Goal: Task Accomplishment & Management: Use online tool/utility

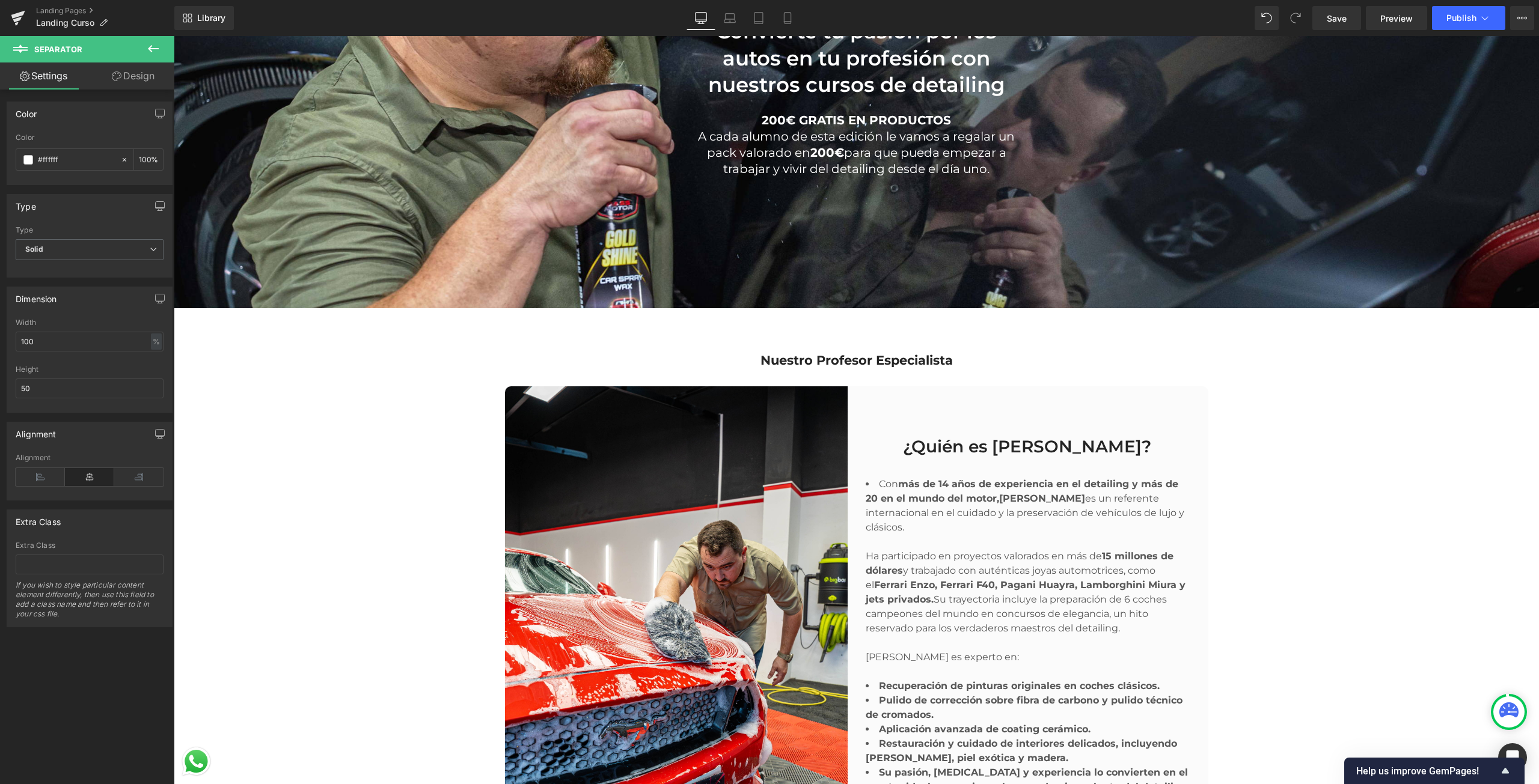
scroll to position [1856, 0]
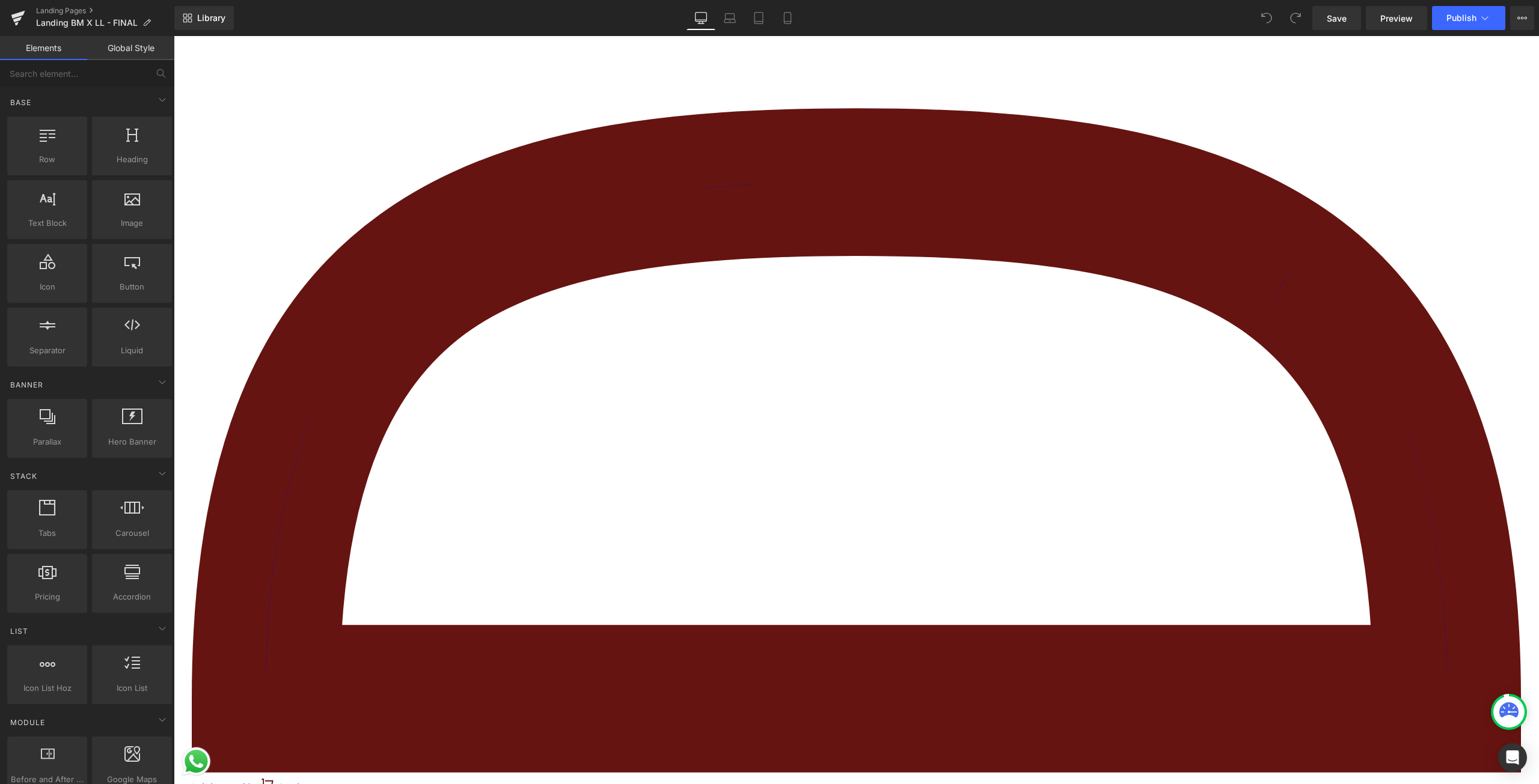
scroll to position [4026, 0]
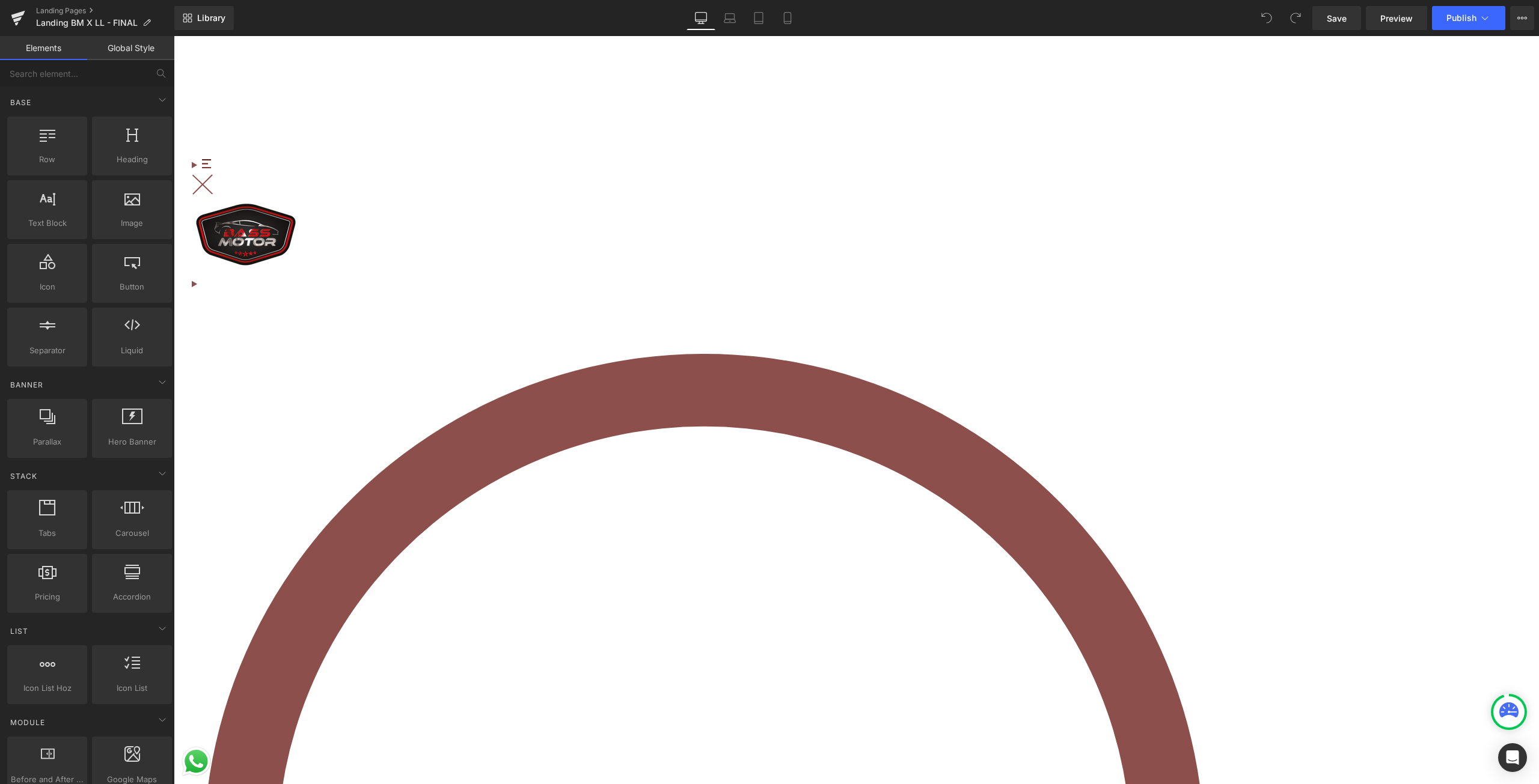
scroll to position [0, 0]
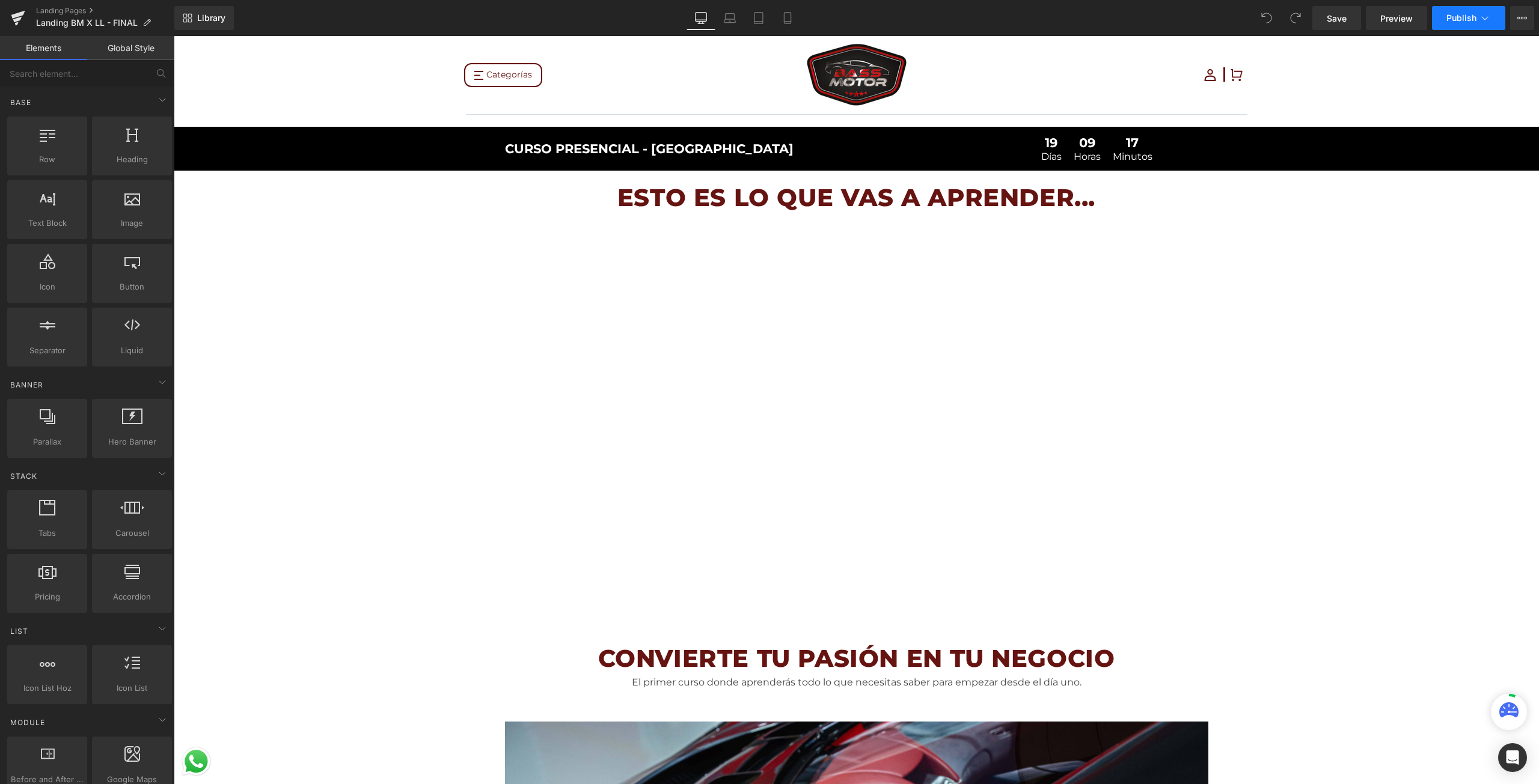
click at [1467, 17] on span "Publish" at bounding box center [1461, 18] width 30 height 10
